Goal: Task Accomplishment & Management: Manage account settings

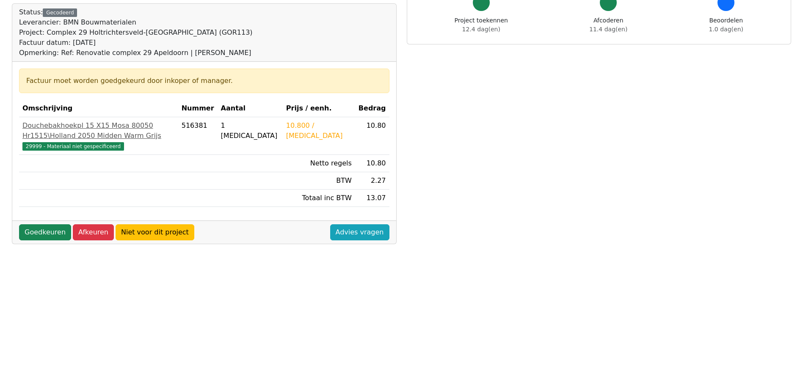
scroll to position [127, 0]
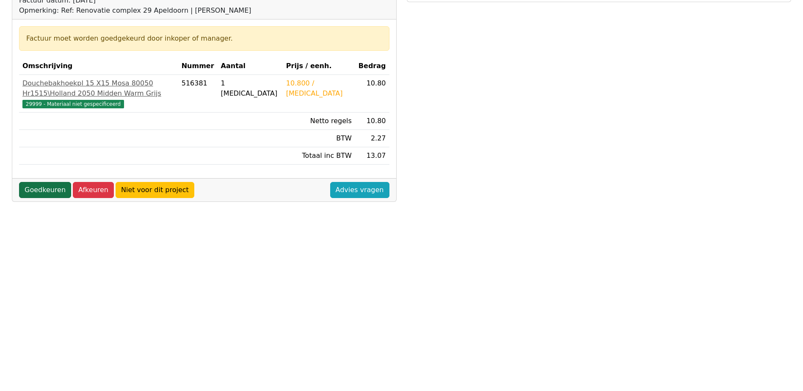
click at [44, 198] on link "Goedkeuren" at bounding box center [45, 190] width 52 height 16
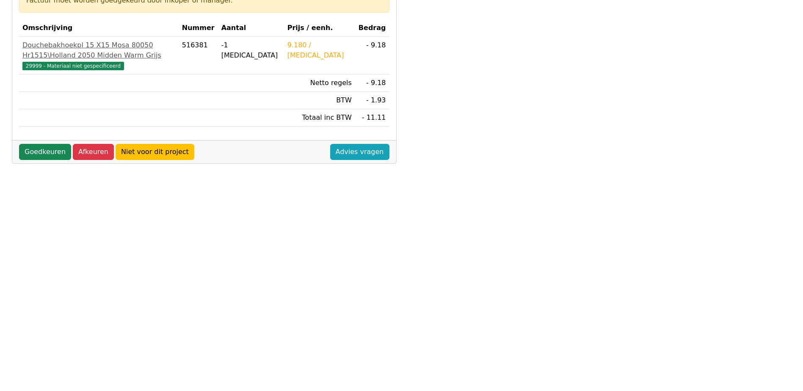
scroll to position [152, 0]
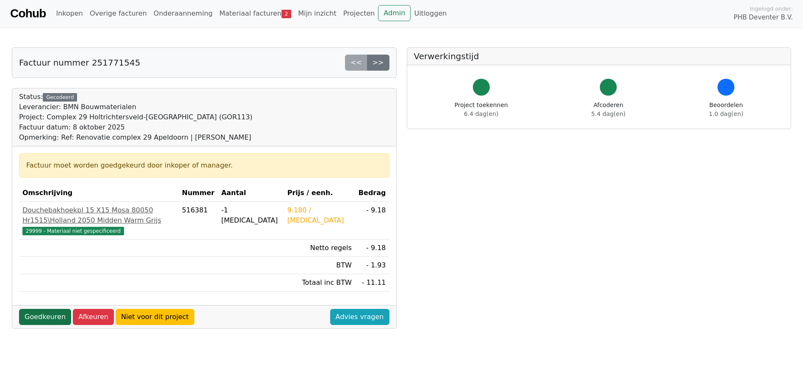
click at [41, 325] on link "Goedkeuren" at bounding box center [45, 317] width 52 height 16
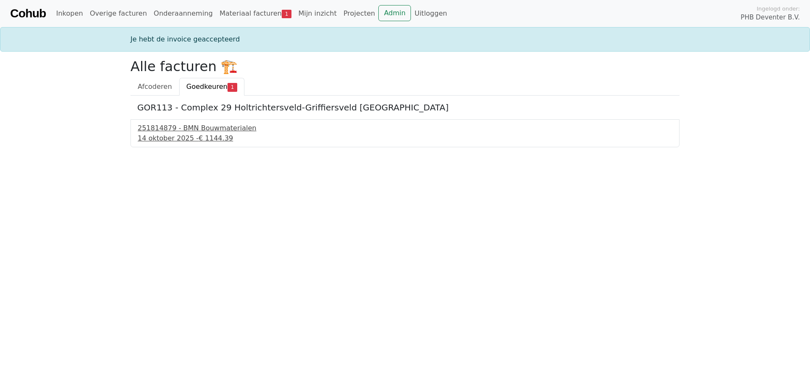
click at [158, 130] on div "251814879 - BMN Bouwmaterialen" at bounding box center [405, 128] width 534 height 10
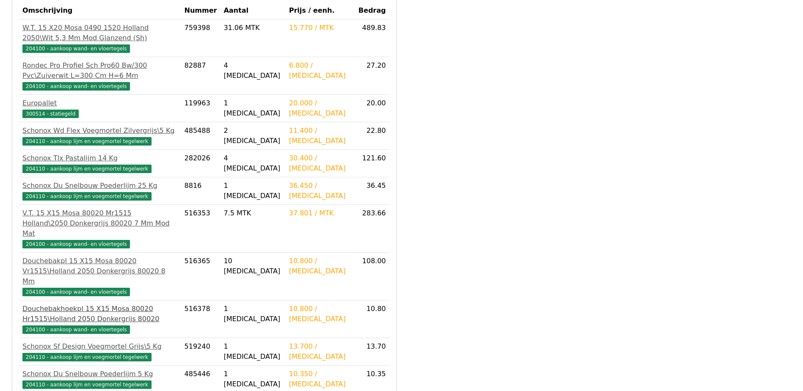
scroll to position [284, 0]
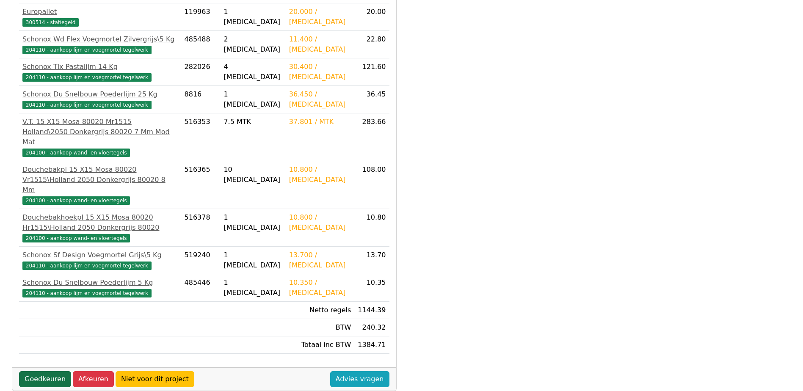
click at [44, 371] on link "Goedkeuren" at bounding box center [45, 379] width 52 height 16
